Goal: Information Seeking & Learning: Learn about a topic

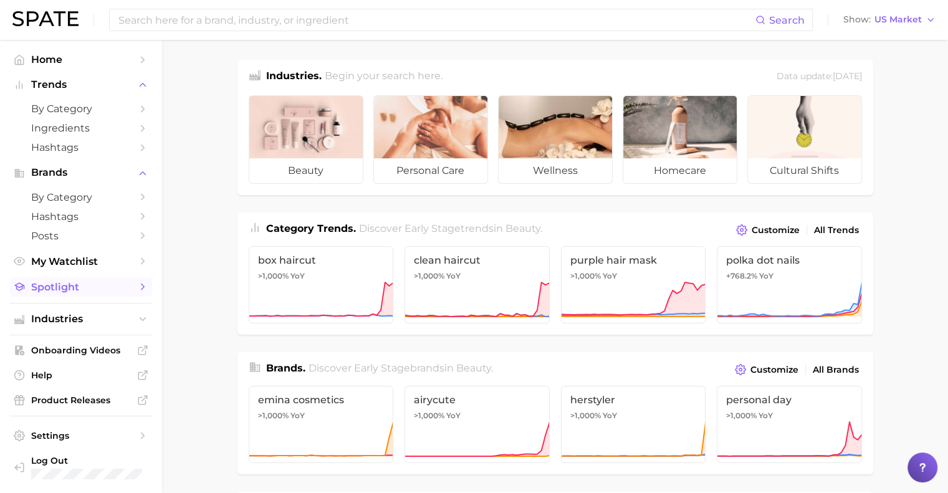
click at [79, 279] on link "Spotlight" at bounding box center [81, 286] width 142 height 19
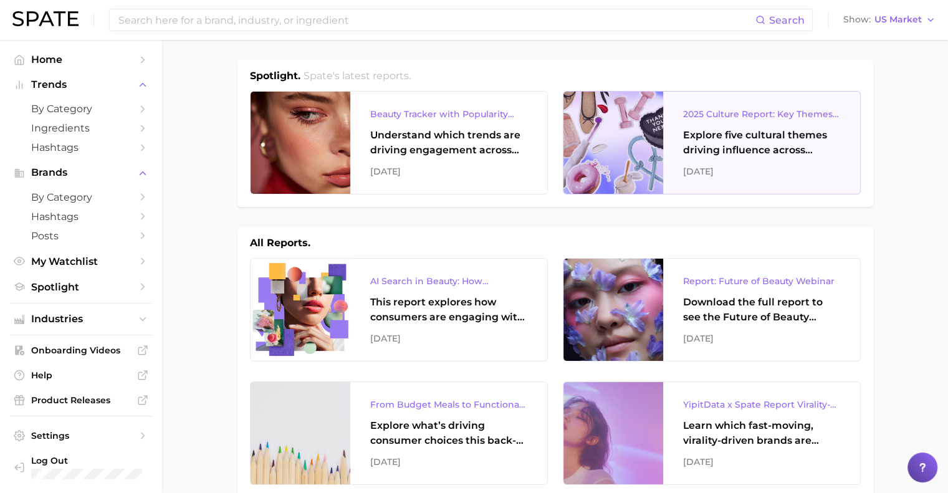
click at [646, 146] on div at bounding box center [613, 143] width 100 height 102
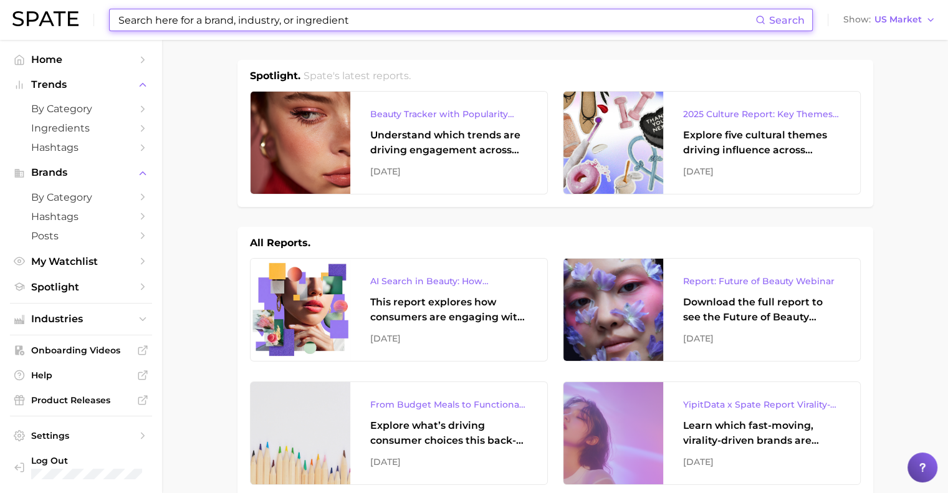
click at [216, 17] on input at bounding box center [436, 19] width 638 height 21
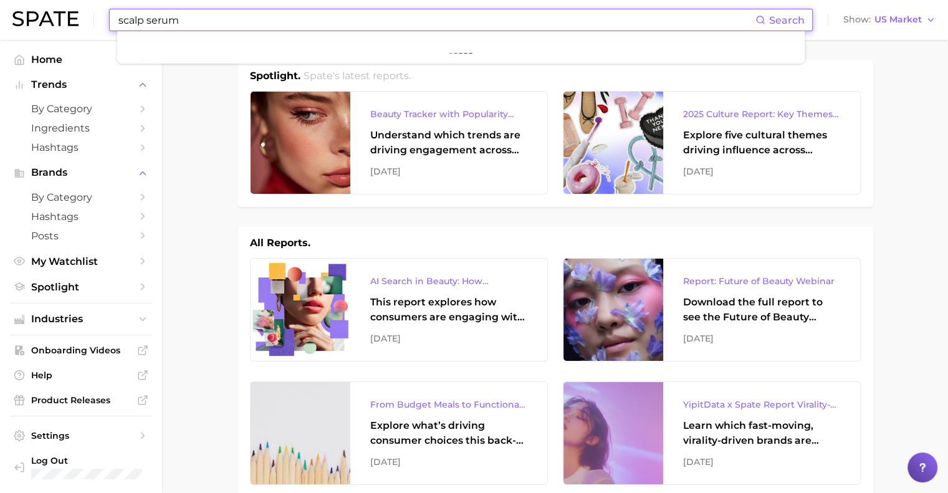
type input "scalp serum"
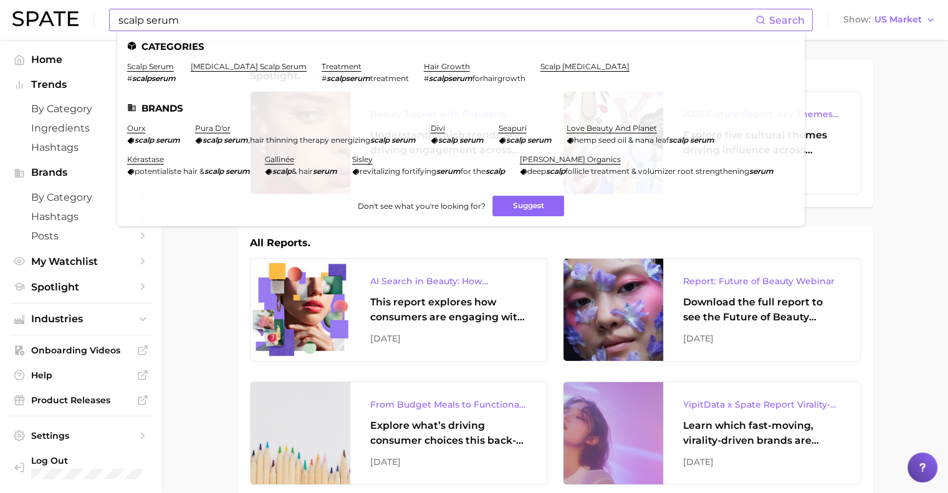
click at [155, 62] on ul "Categories scalp serum # scalpserum [MEDICAL_DATA] scalp serum treatment # scal…" at bounding box center [460, 128] width 687 height 195
click at [155, 67] on link "scalp serum" at bounding box center [150, 66] width 47 height 9
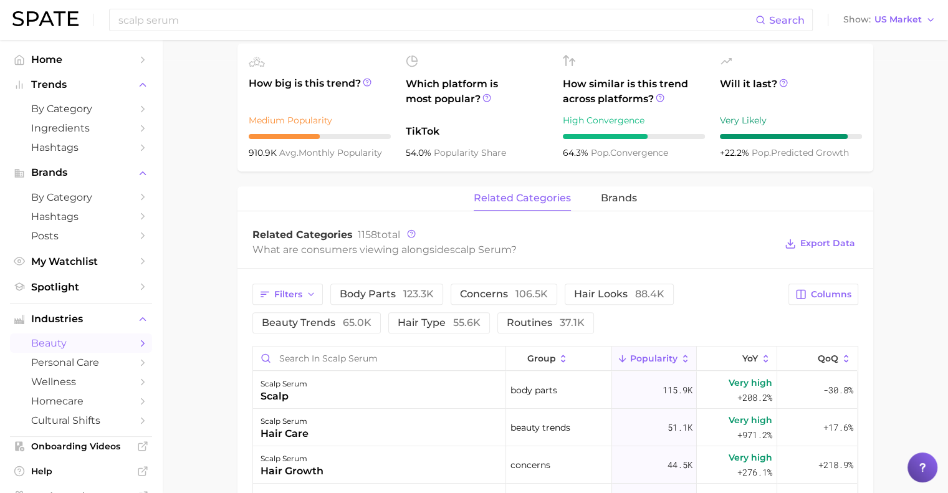
scroll to position [433, 0]
click at [615, 194] on span "brands" at bounding box center [619, 197] width 36 height 11
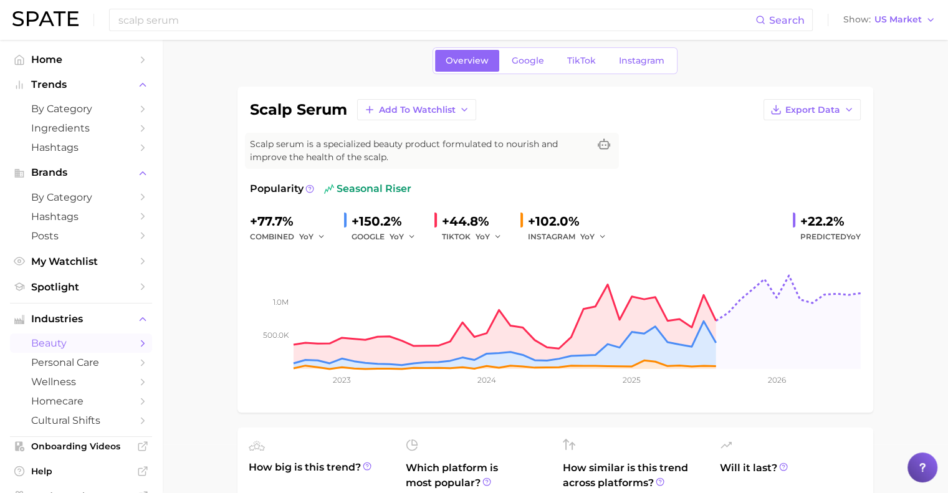
scroll to position [0, 0]
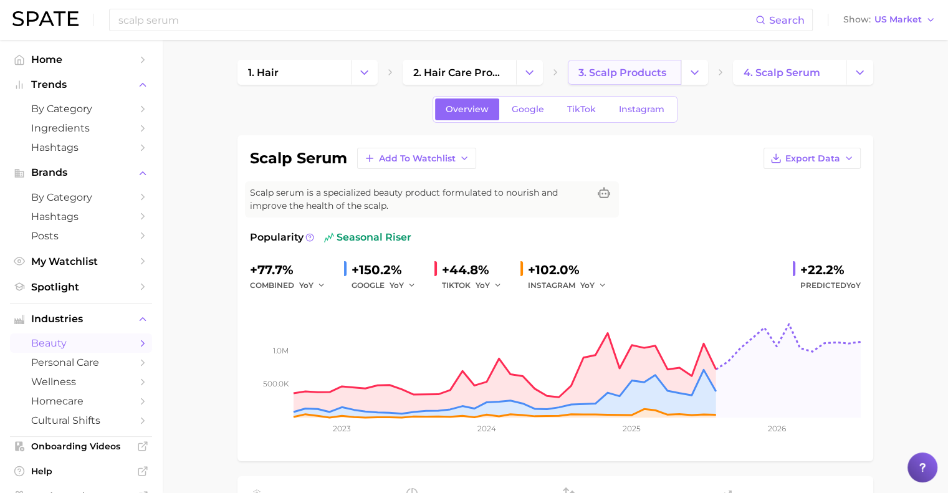
click at [613, 71] on span "3. scalp products" at bounding box center [622, 73] width 88 height 12
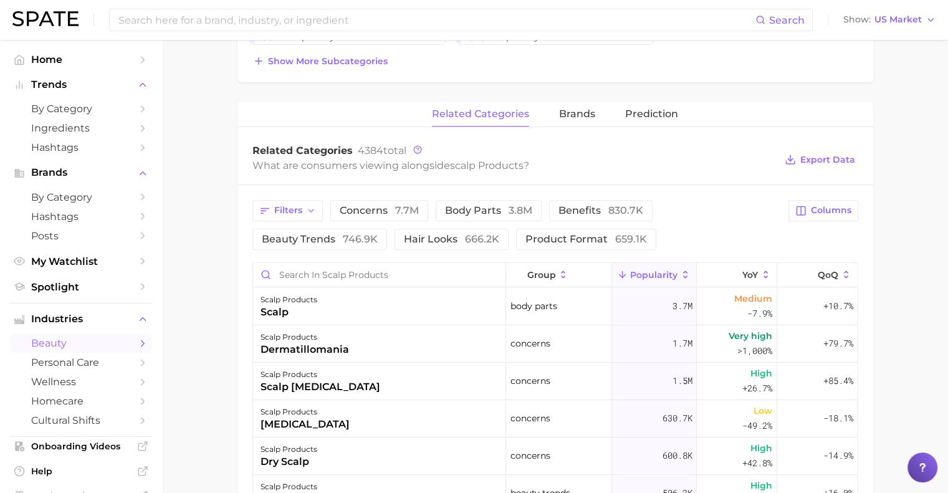
scroll to position [436, 0]
click at [396, 210] on span "7.7m" at bounding box center [407, 210] width 24 height 12
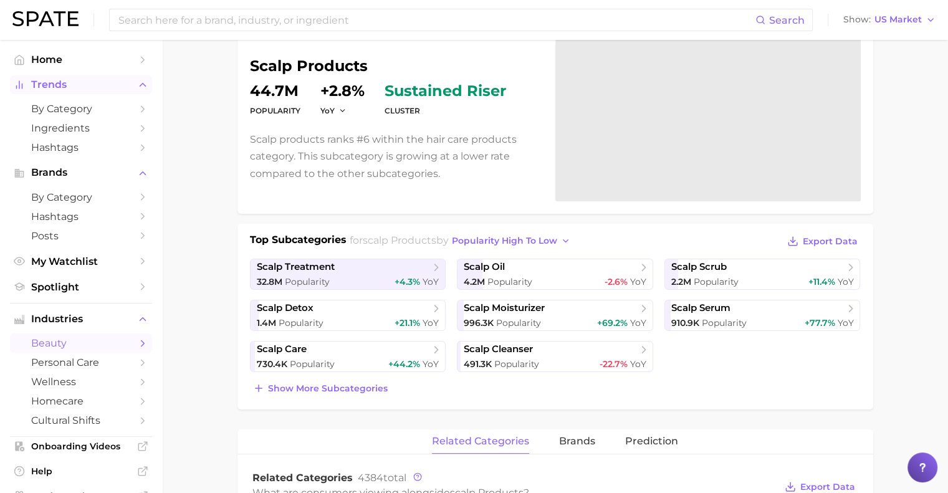
scroll to position [105, 0]
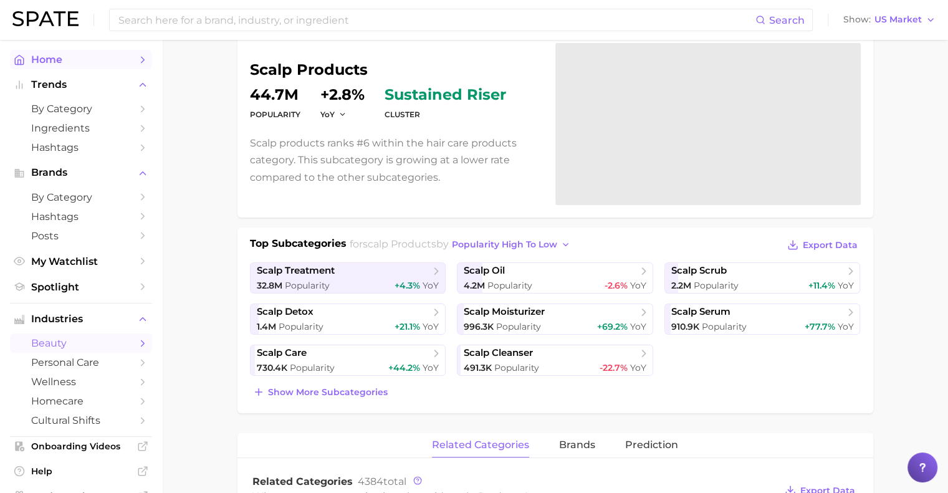
click at [74, 59] on span "Home" at bounding box center [81, 60] width 100 height 12
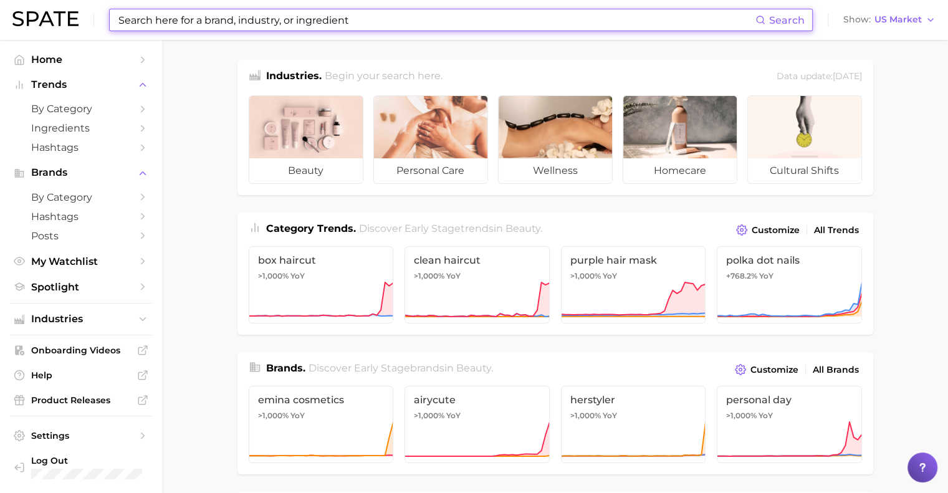
click at [160, 25] on input at bounding box center [436, 19] width 638 height 21
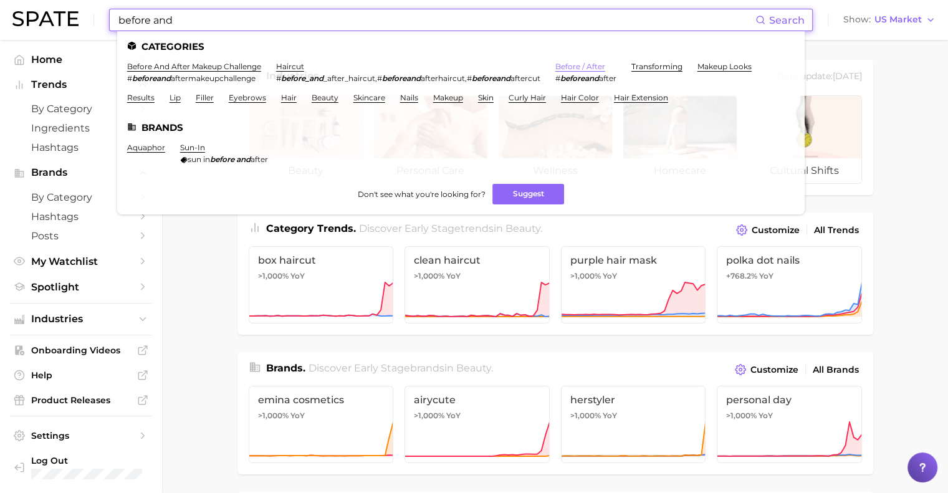
type input "before and"
click at [600, 69] on link "before / after" at bounding box center [580, 66] width 50 height 9
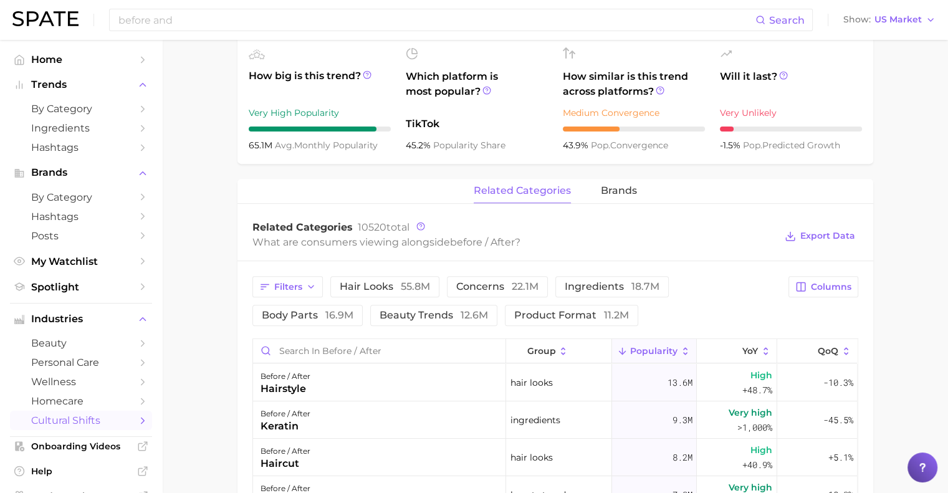
scroll to position [457, 0]
